Goal: Find specific page/section: Find specific page/section

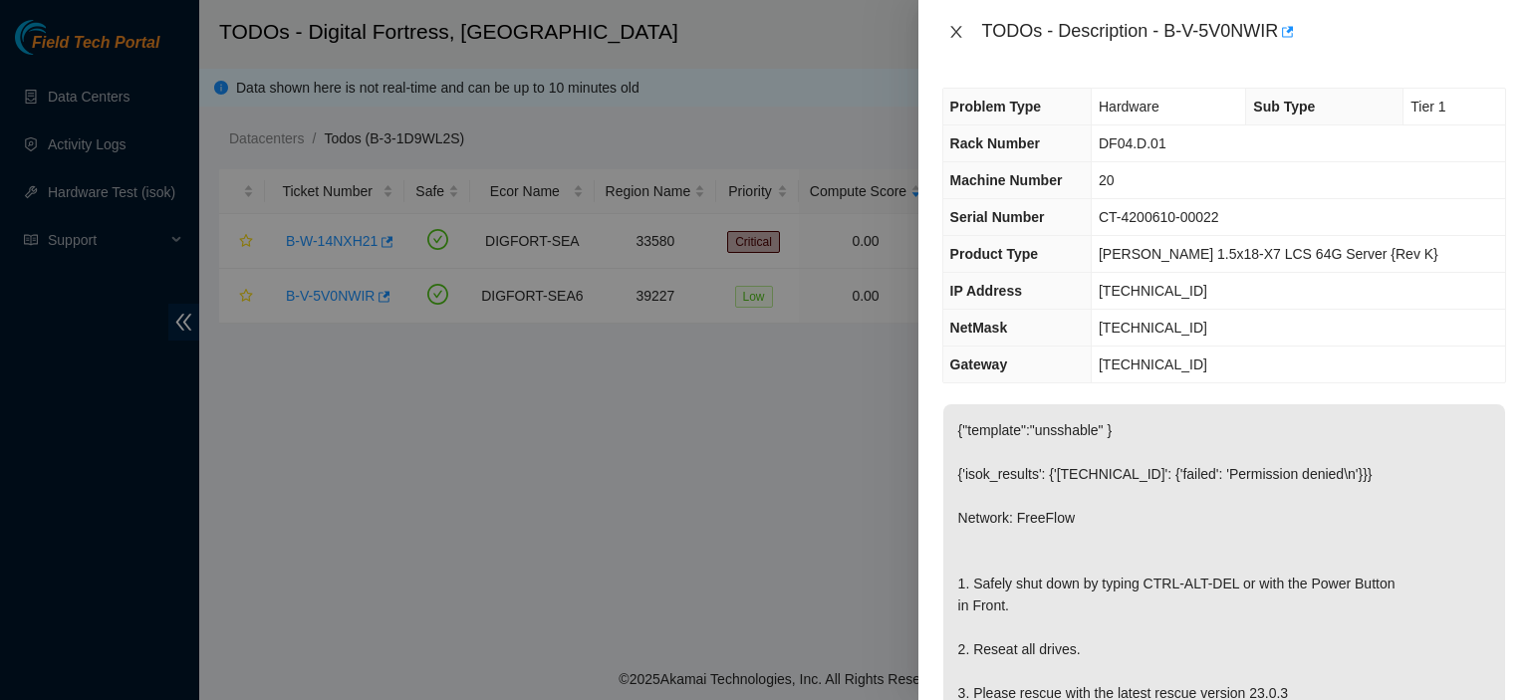
click at [949, 27] on icon "close" at bounding box center [956, 32] width 16 height 16
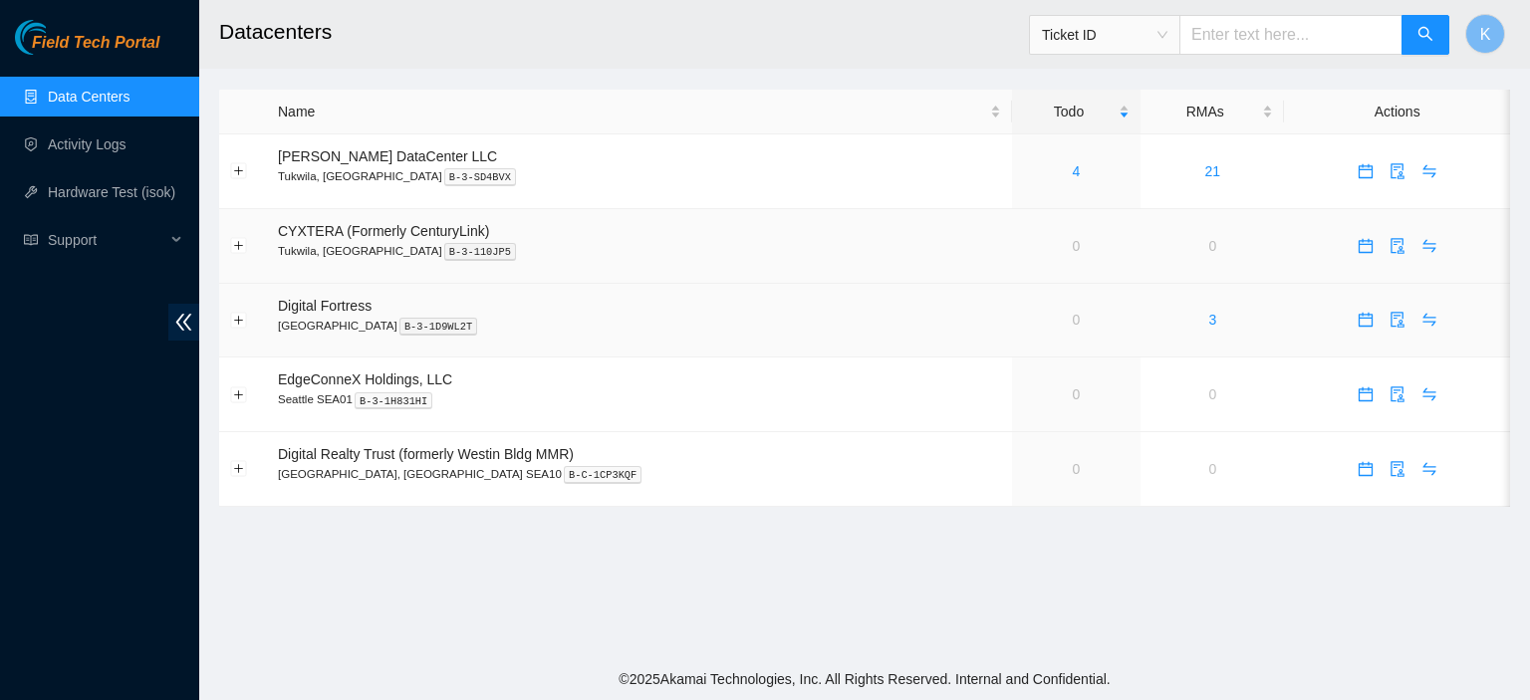
click at [684, 259] on p "Tukwila, WA B-3-110JP5" at bounding box center [639, 251] width 723 height 18
